Goal: Transaction & Acquisition: Purchase product/service

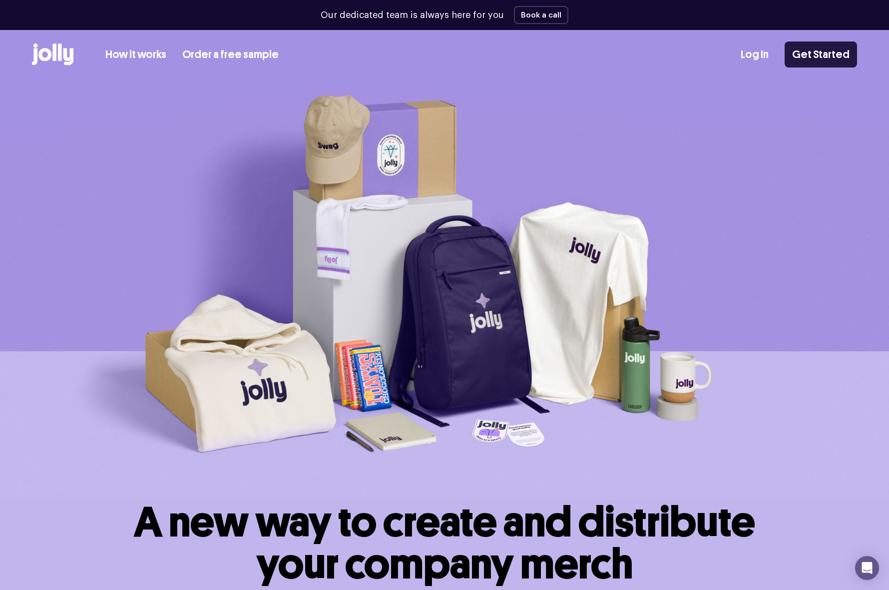
click at [836, 51] on link "Get Started" at bounding box center [821, 54] width 72 height 26
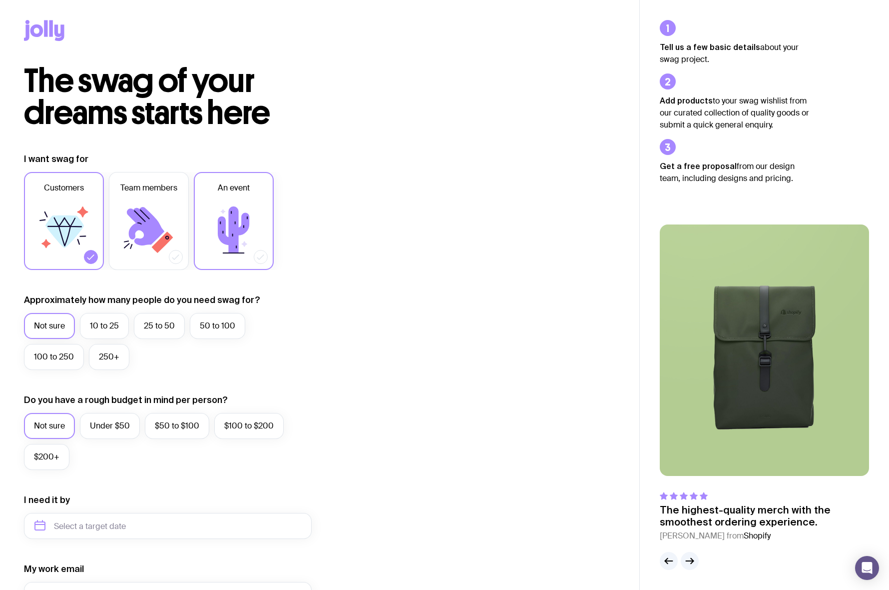
click at [240, 251] on icon at bounding box center [234, 230] width 60 height 60
click at [0, 0] on input "An event" at bounding box center [0, 0] width 0 height 0
click at [92, 257] on icon at bounding box center [91, 257] width 10 height 10
click at [0, 0] on input "Customers" at bounding box center [0, 0] width 0 height 0
click at [153, 326] on label "25 to 50" at bounding box center [159, 326] width 51 height 26
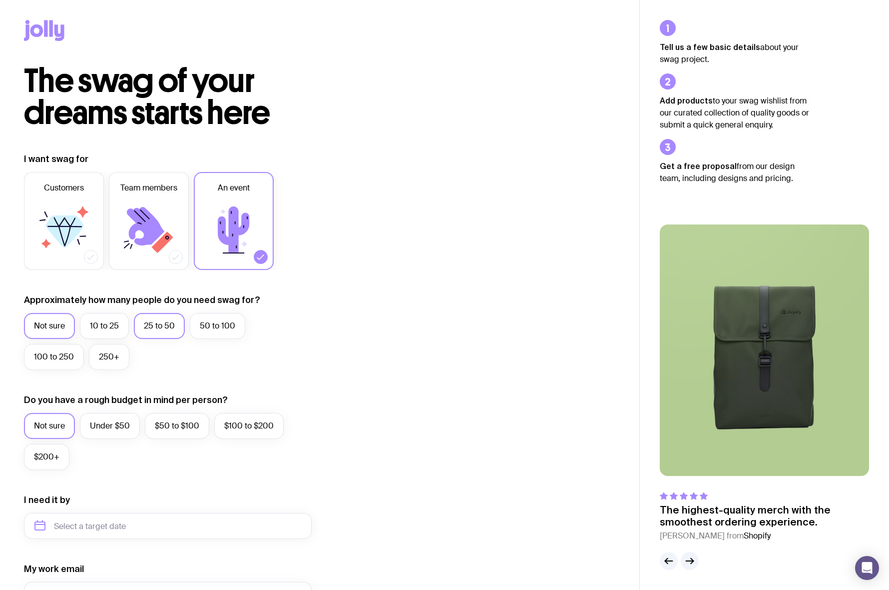
click at [0, 0] on input "25 to 50" at bounding box center [0, 0] width 0 height 0
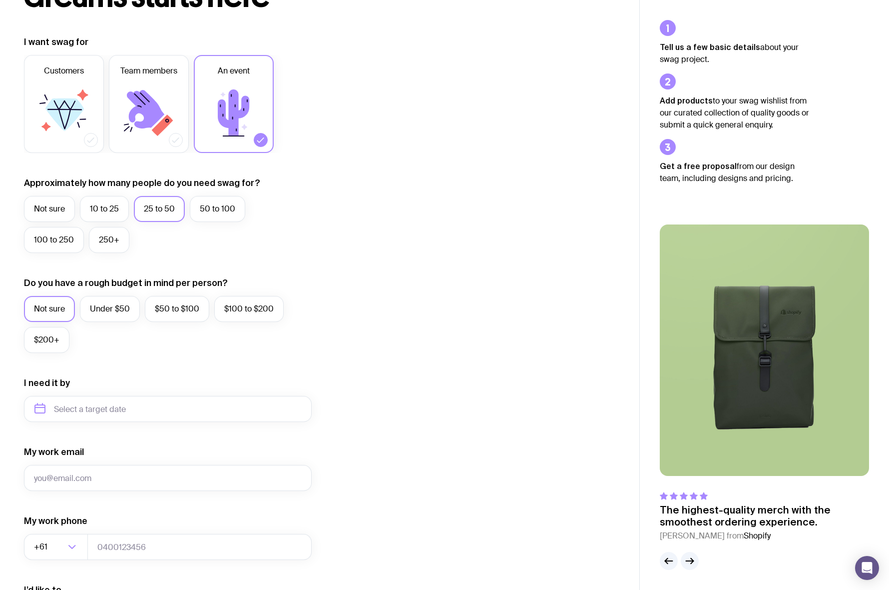
scroll to position [118, 0]
click at [102, 309] on label "Under $50" at bounding box center [110, 308] width 60 height 26
click at [0, 0] on input "Under $50" at bounding box center [0, 0] width 0 height 0
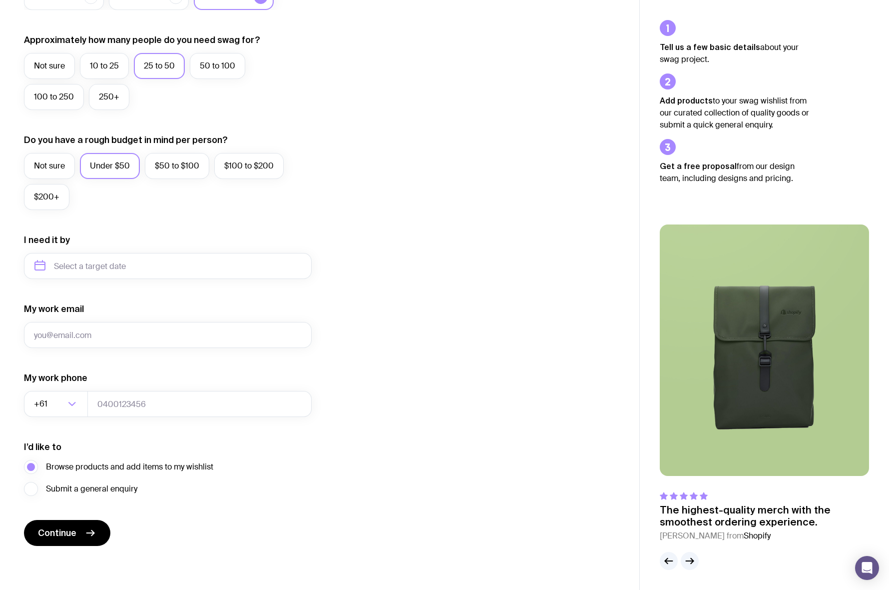
scroll to position [0, 0]
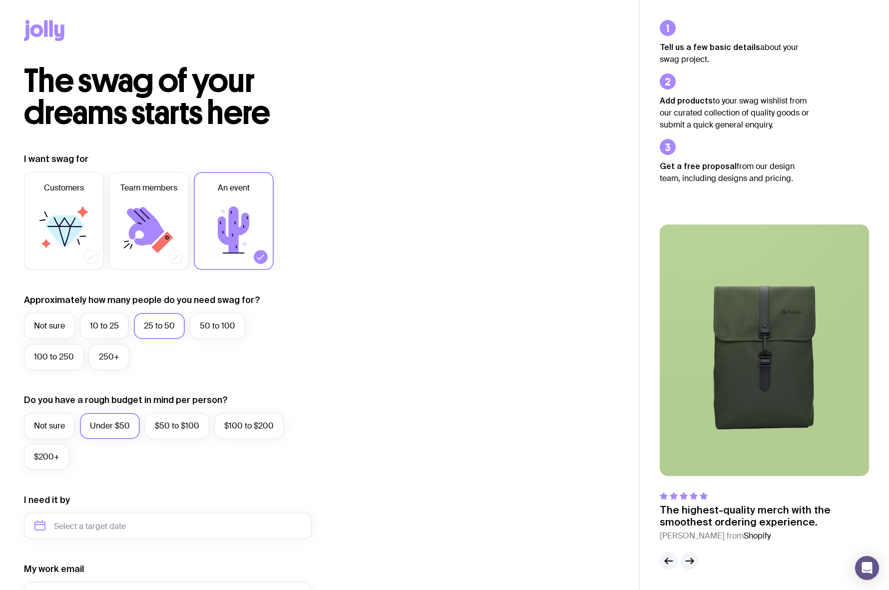
click at [47, 32] on icon at bounding box center [45, 28] width 3 height 16
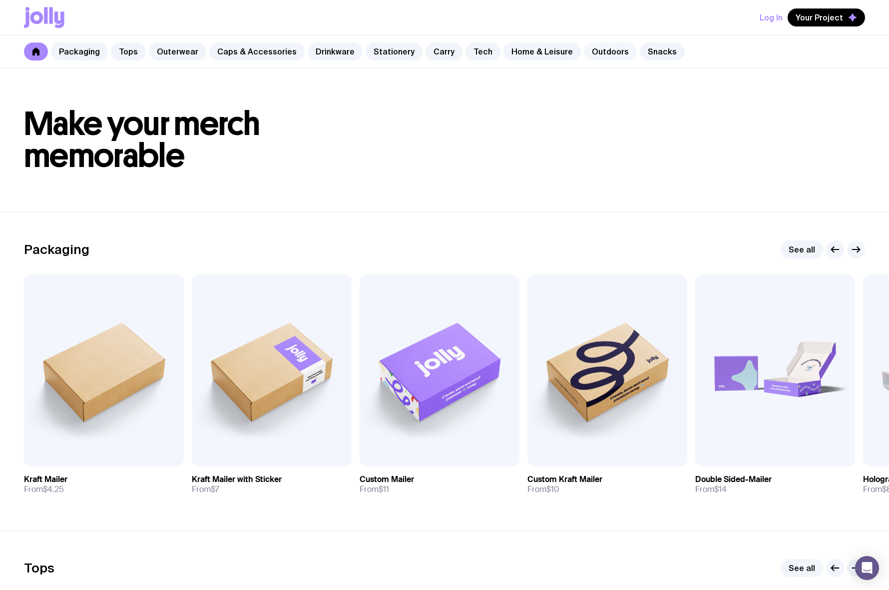
click at [597, 52] on link "Outdoors" at bounding box center [610, 51] width 53 height 18
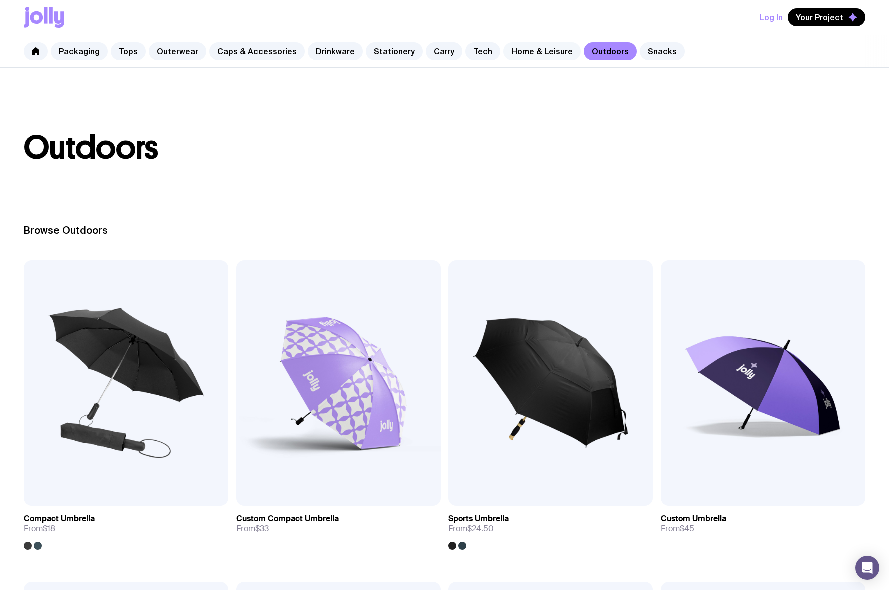
click at [523, 46] on link "Home & Leisure" at bounding box center [542, 51] width 77 height 18
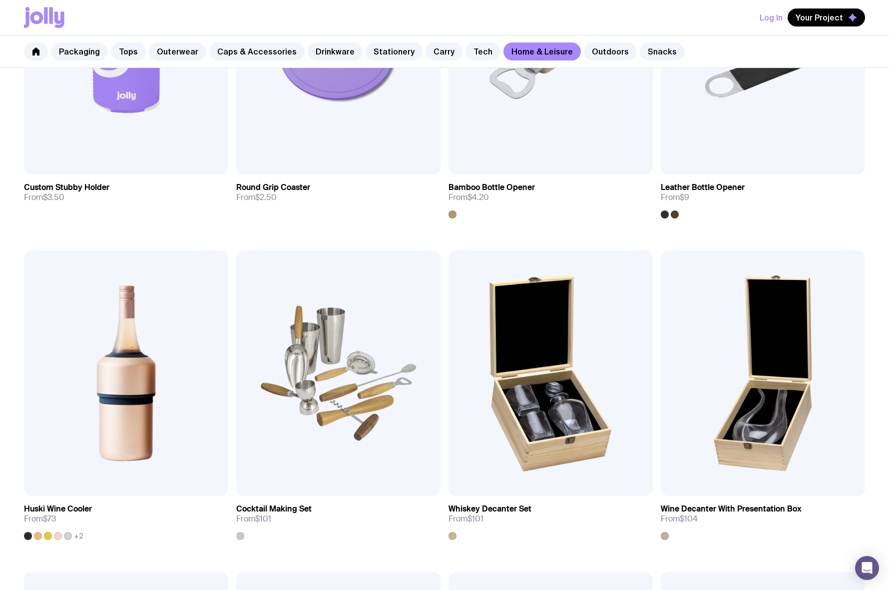
scroll to position [331, 0]
click at [253, 49] on link "Caps & Accessories" at bounding box center [256, 51] width 95 height 18
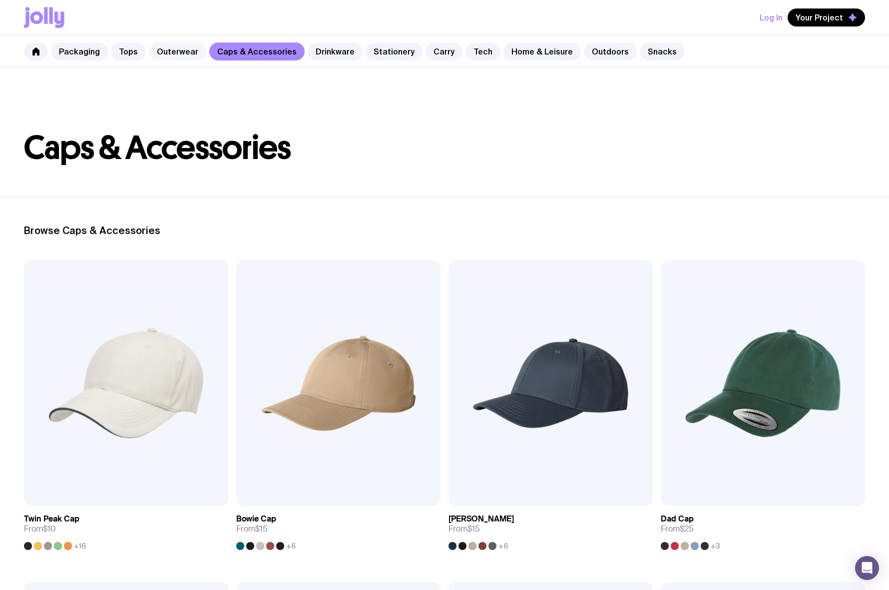
click at [175, 53] on link "Outerwear" at bounding box center [177, 51] width 57 height 18
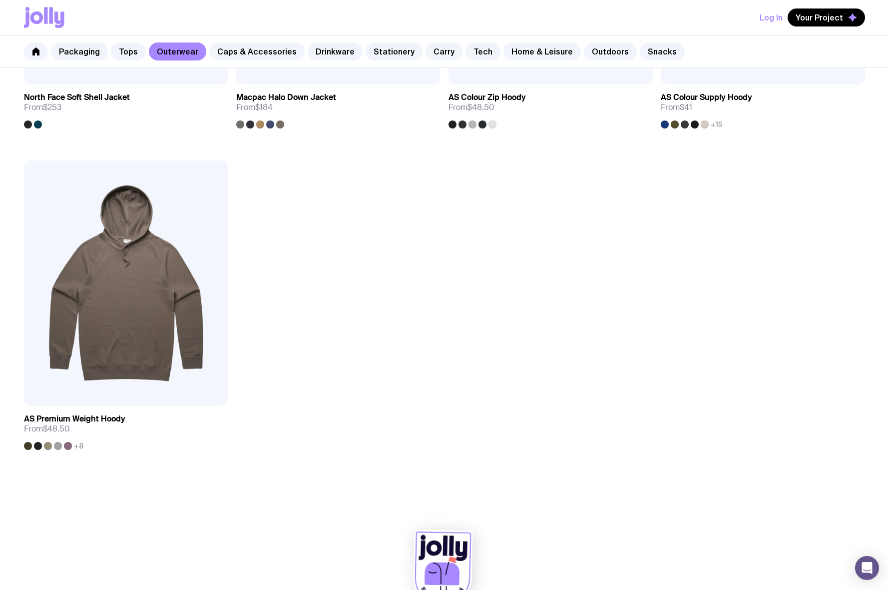
scroll to position [1736, 0]
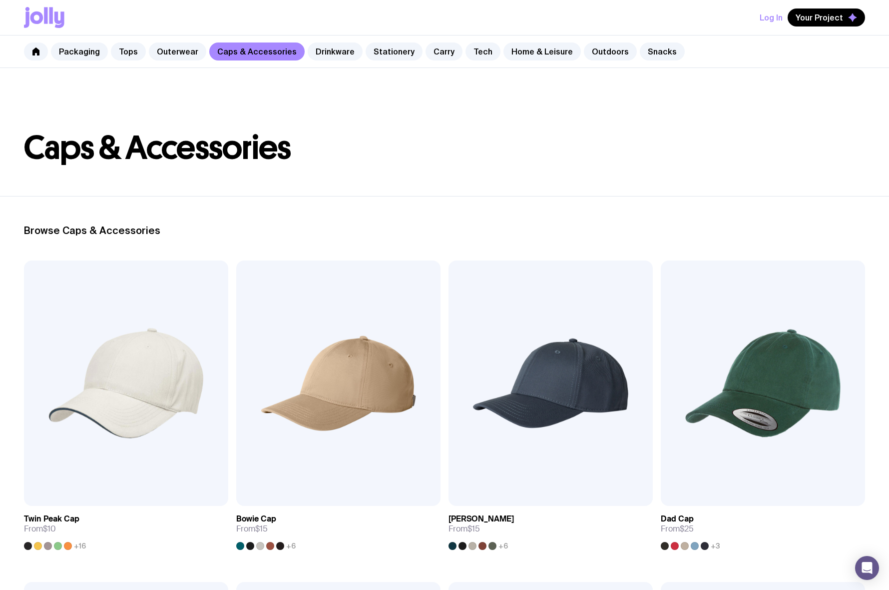
scroll to position [331, 0]
